Goal: Task Accomplishment & Management: Use online tool/utility

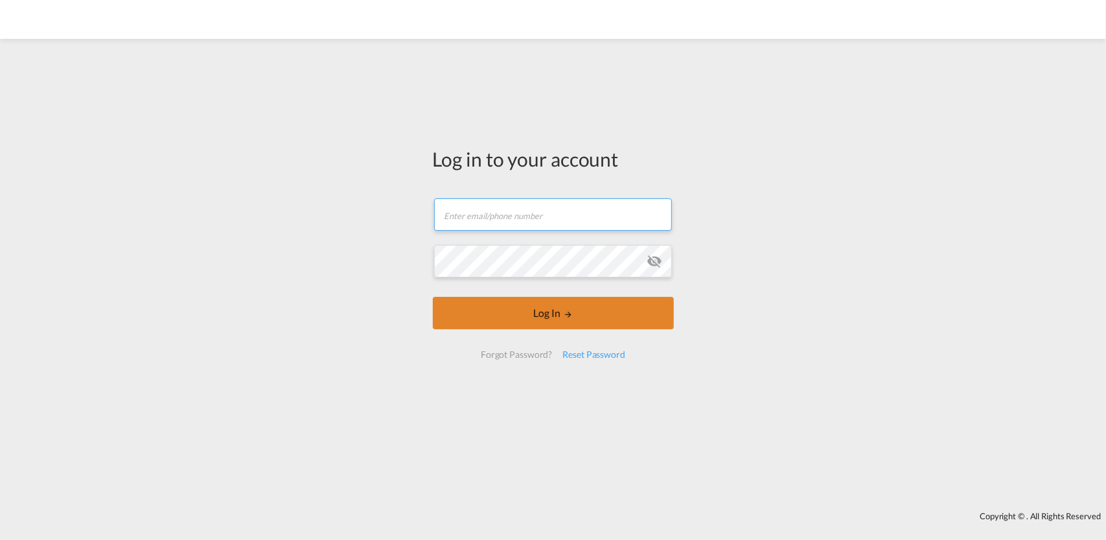
type input "[PERSON_NAME][EMAIL_ADDRESS][DOMAIN_NAME]"
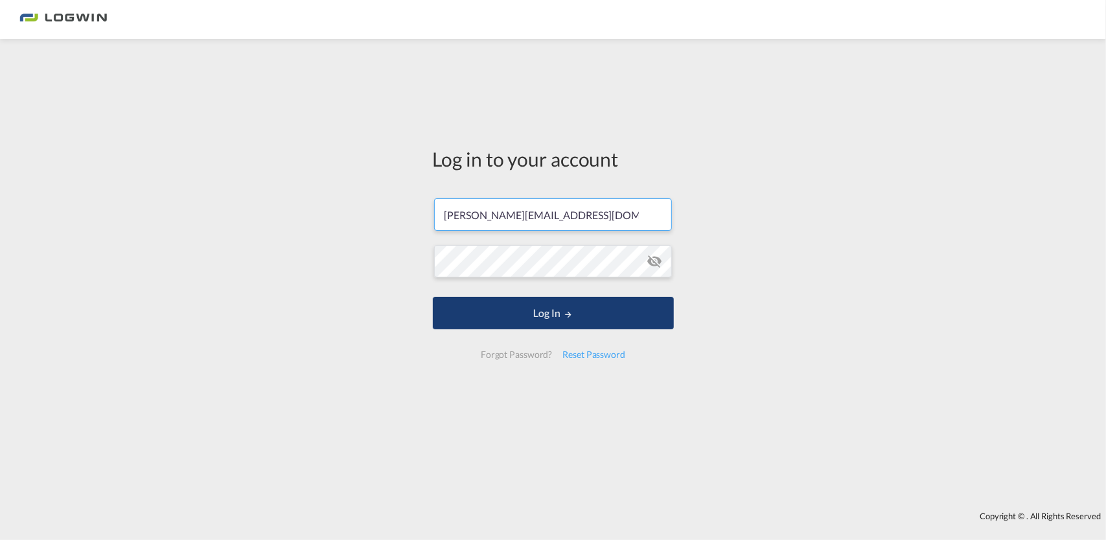
click at [549, 316] on button "Log In" at bounding box center [553, 313] width 241 height 32
